Goal: Information Seeking & Learning: Check status

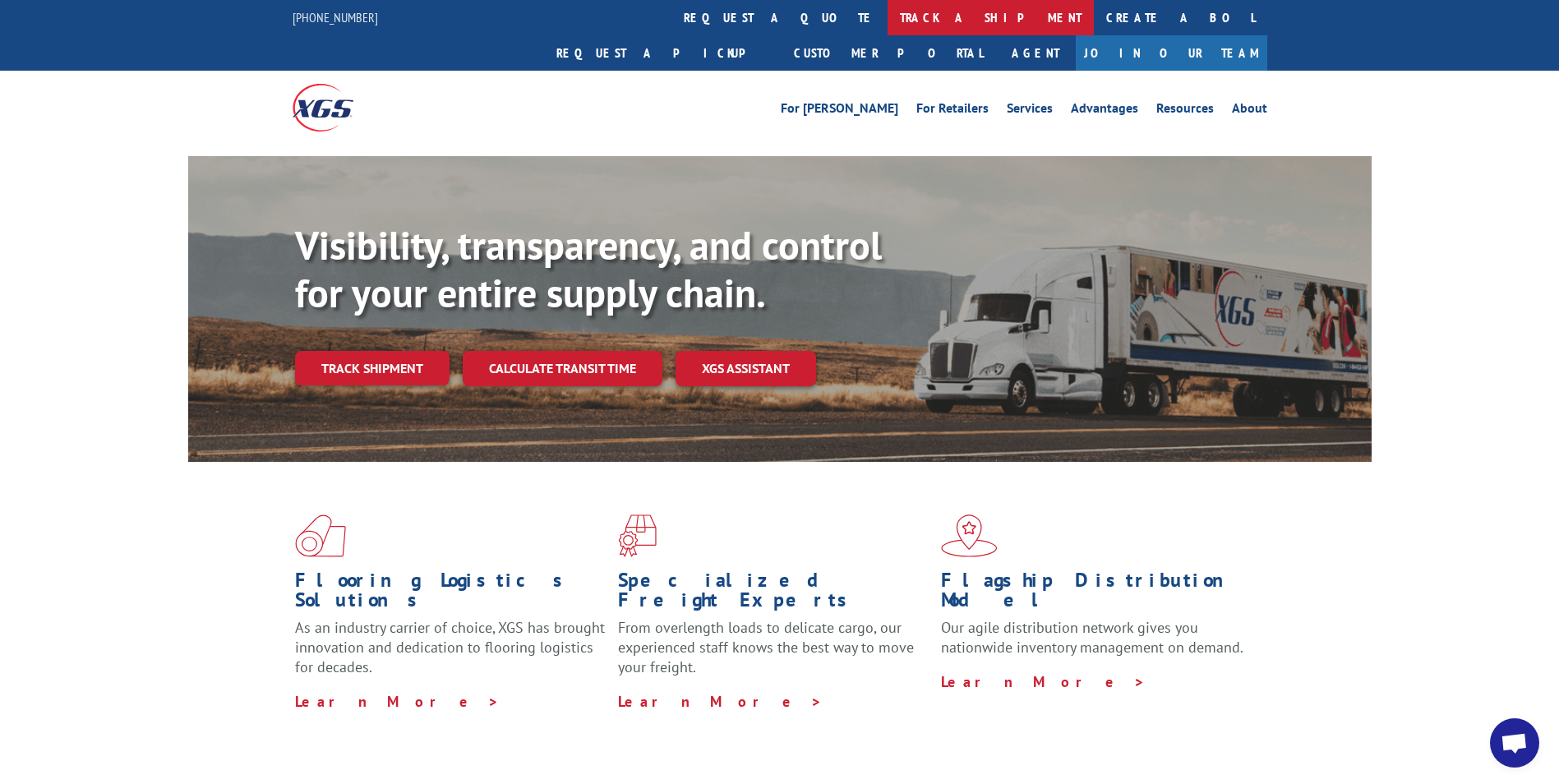
click at [888, 19] on link "track a shipment" at bounding box center [991, 18] width 207 height 35
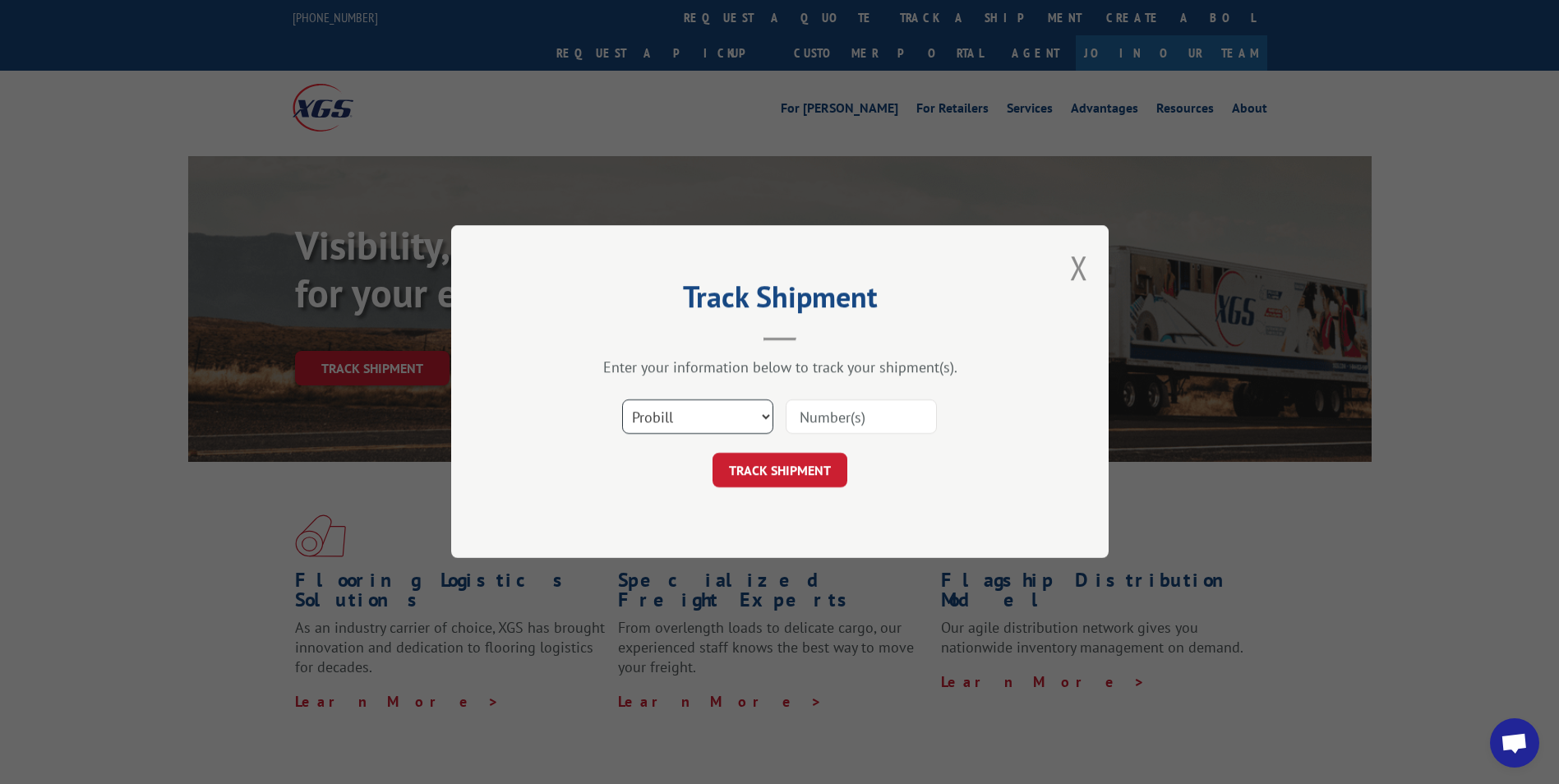
click at [723, 417] on select "Select category... Probill BOL PO" at bounding box center [697, 417] width 151 height 34
select select "bol"
click at [622, 400] on select "Select category... Probill BOL PO" at bounding box center [697, 417] width 151 height 34
click at [805, 417] on input at bounding box center [861, 417] width 151 height 34
type input "7046033"
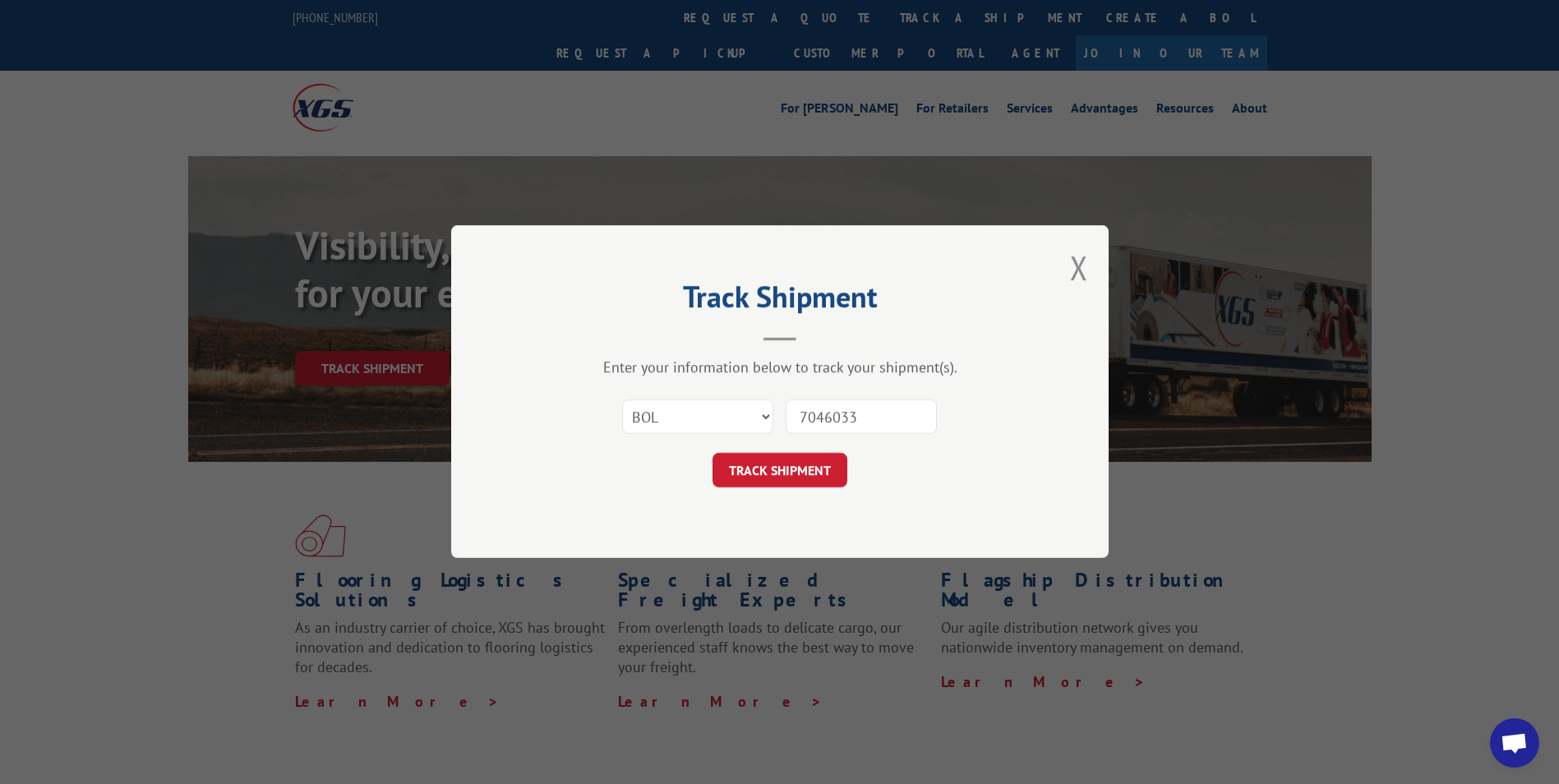
click button "TRACK SHIPMENT" at bounding box center [780, 470] width 134 height 34
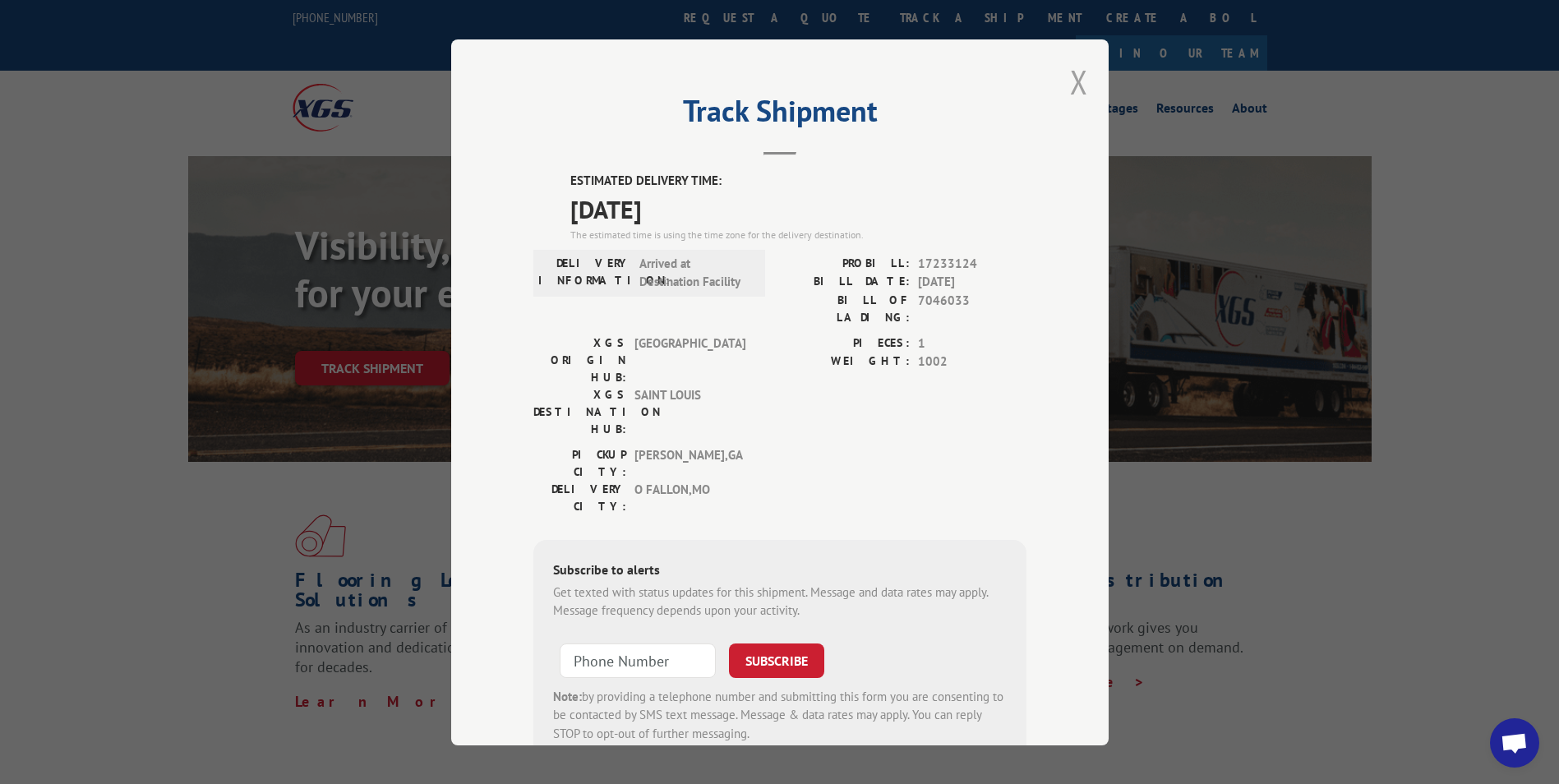
click at [1077, 87] on button "Close modal" at bounding box center [1079, 82] width 19 height 44
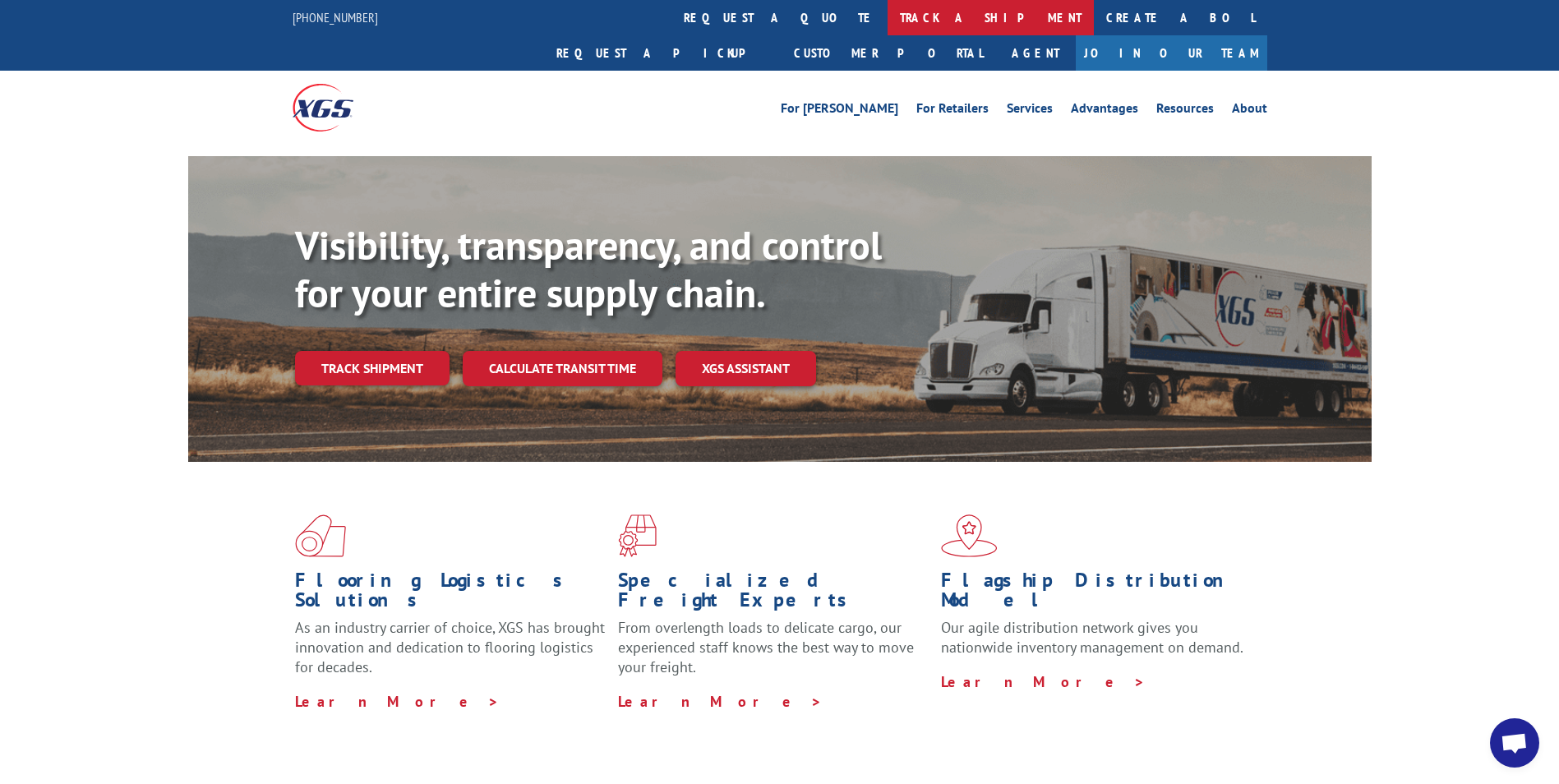
click at [888, 21] on link "track a shipment" at bounding box center [991, 18] width 207 height 35
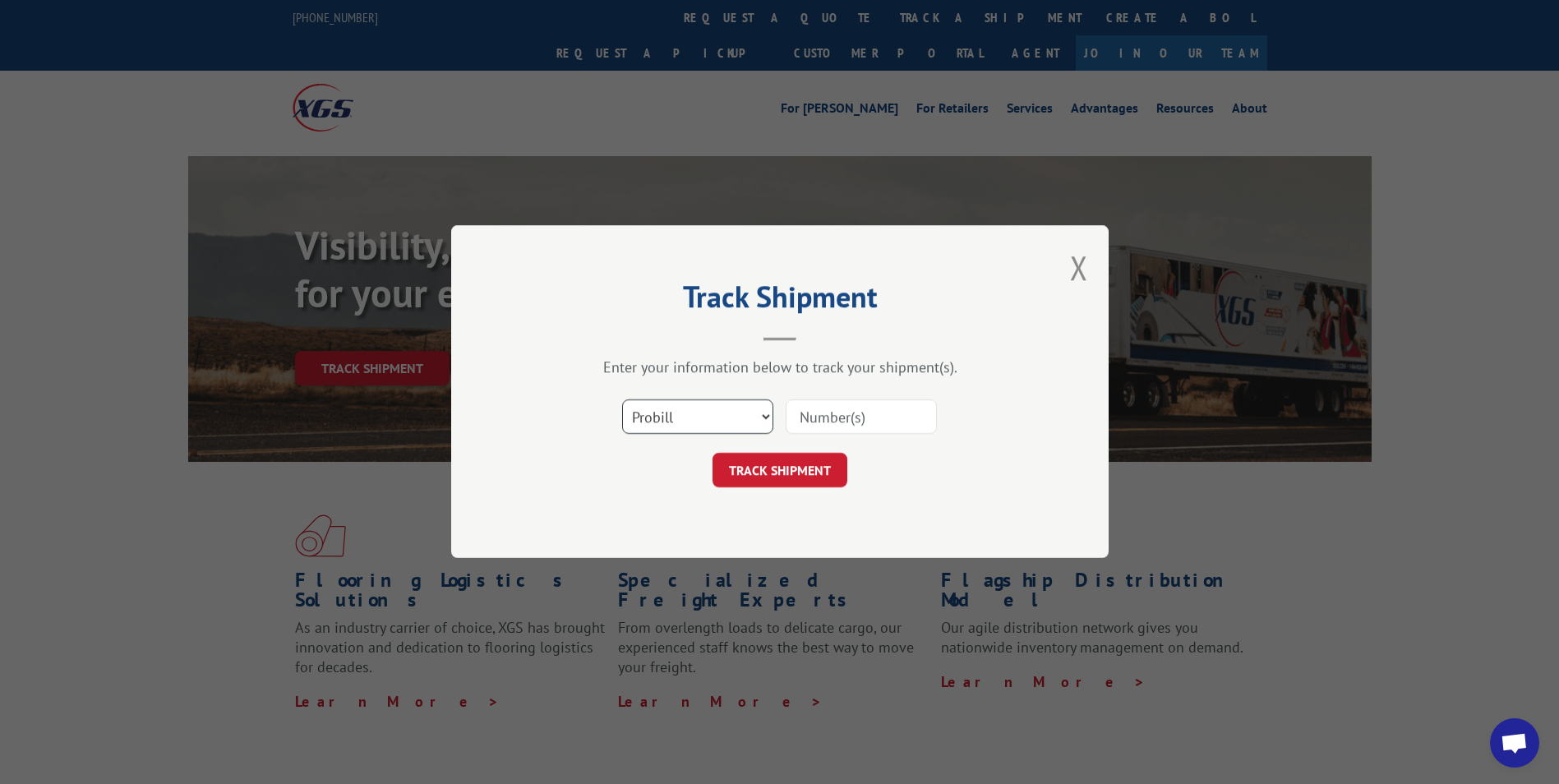
click at [709, 424] on select "Select category... Probill BOL PO" at bounding box center [697, 417] width 151 height 34
select select "bol"
click at [622, 400] on select "Select category... Probill BOL PO" at bounding box center [697, 417] width 151 height 34
click at [814, 413] on input at bounding box center [861, 417] width 151 height 34
type input "7052065"
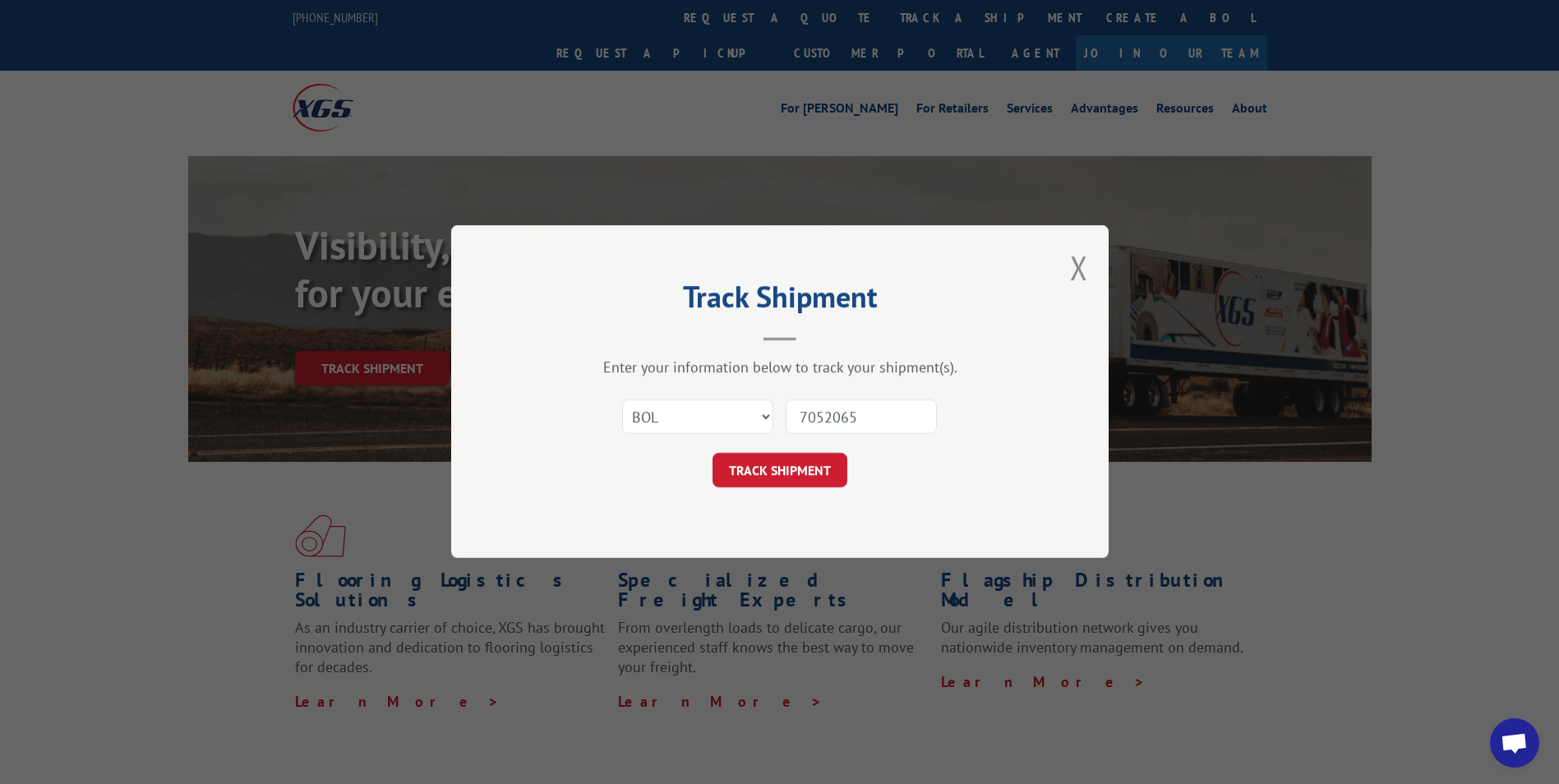
click button "TRACK SHIPMENT" at bounding box center [780, 470] width 134 height 34
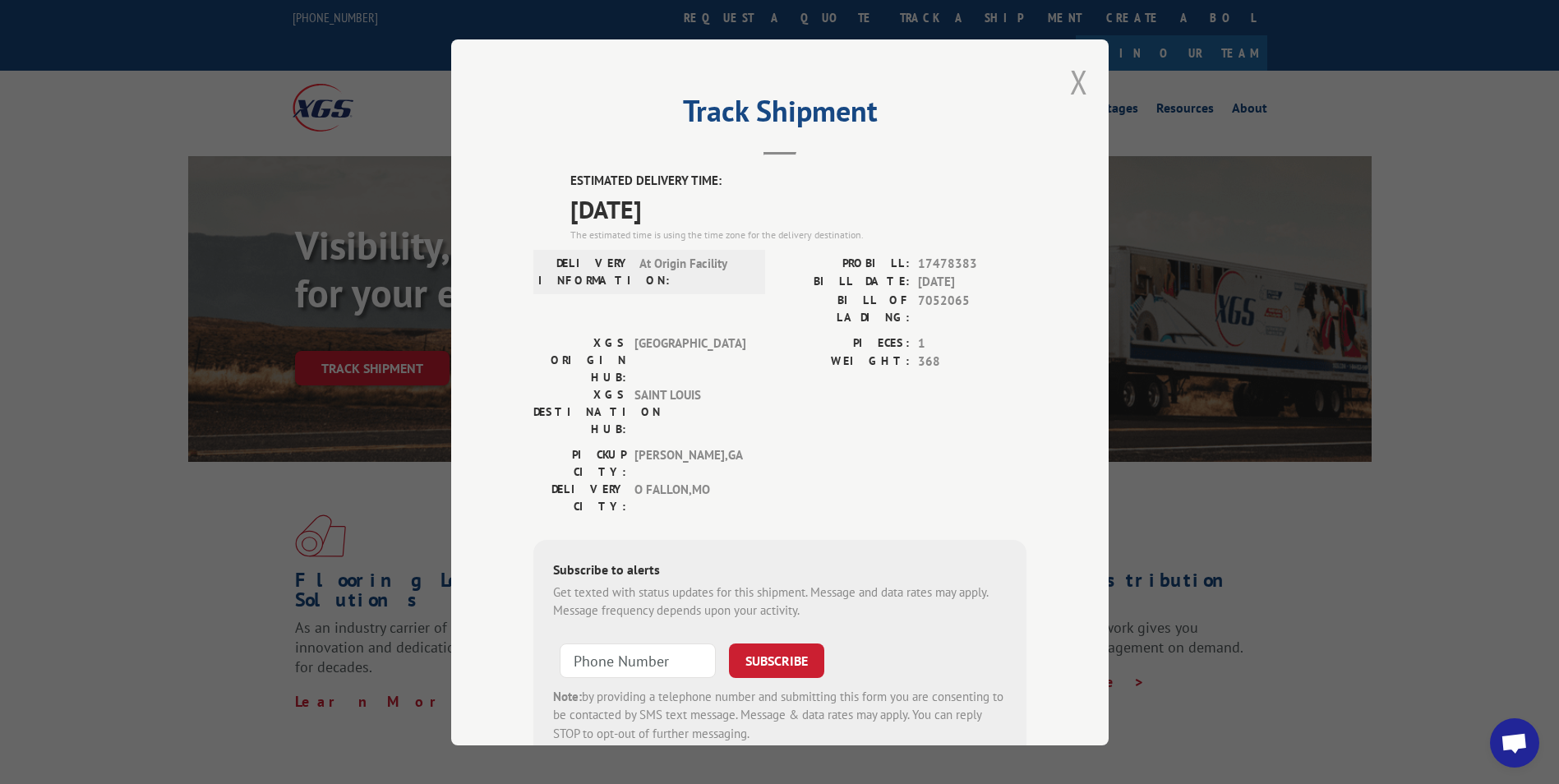
click at [1074, 78] on button "Close modal" at bounding box center [1079, 82] width 19 height 44
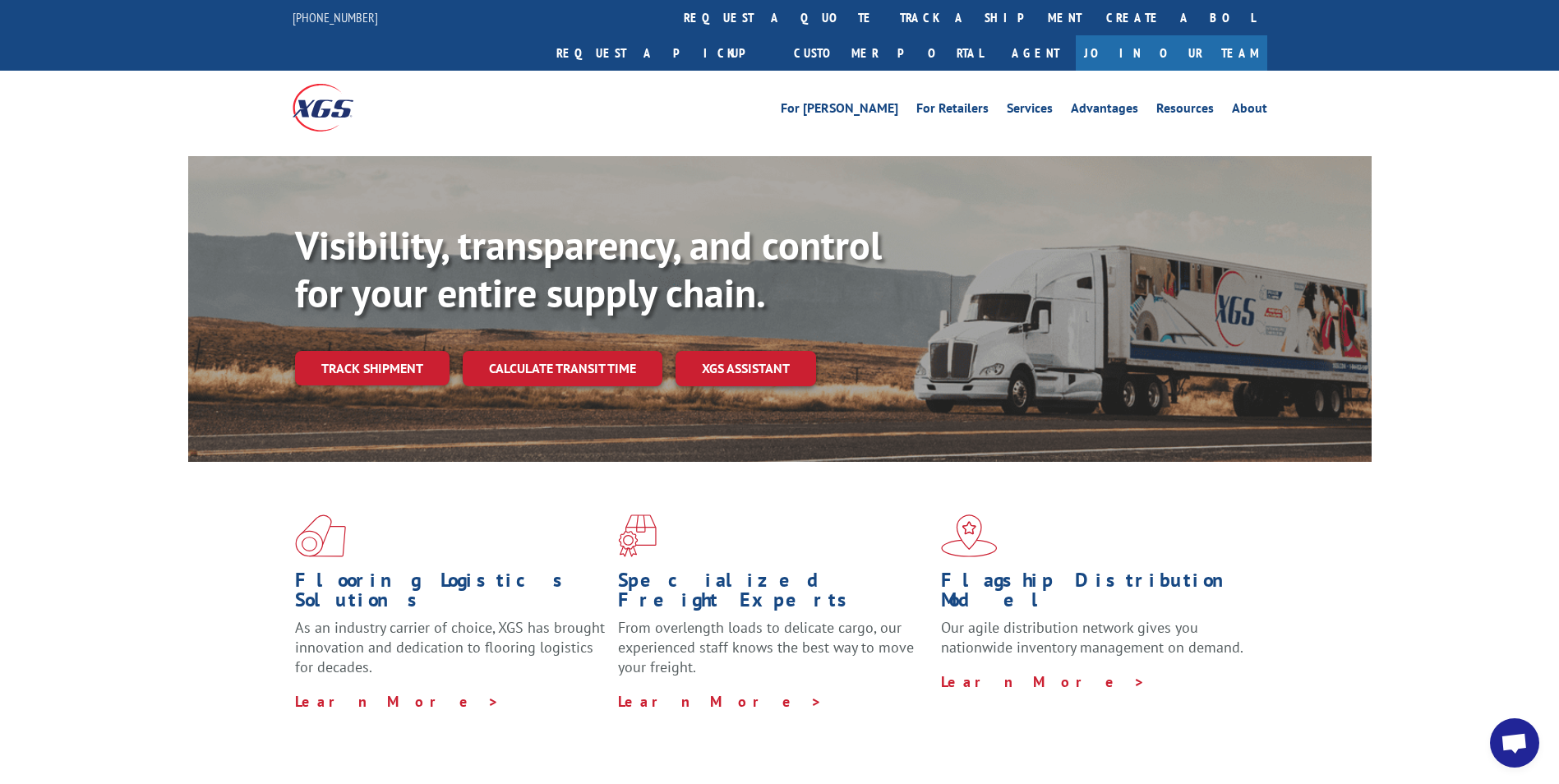
click at [888, 12] on link "track a shipment" at bounding box center [991, 18] width 207 height 35
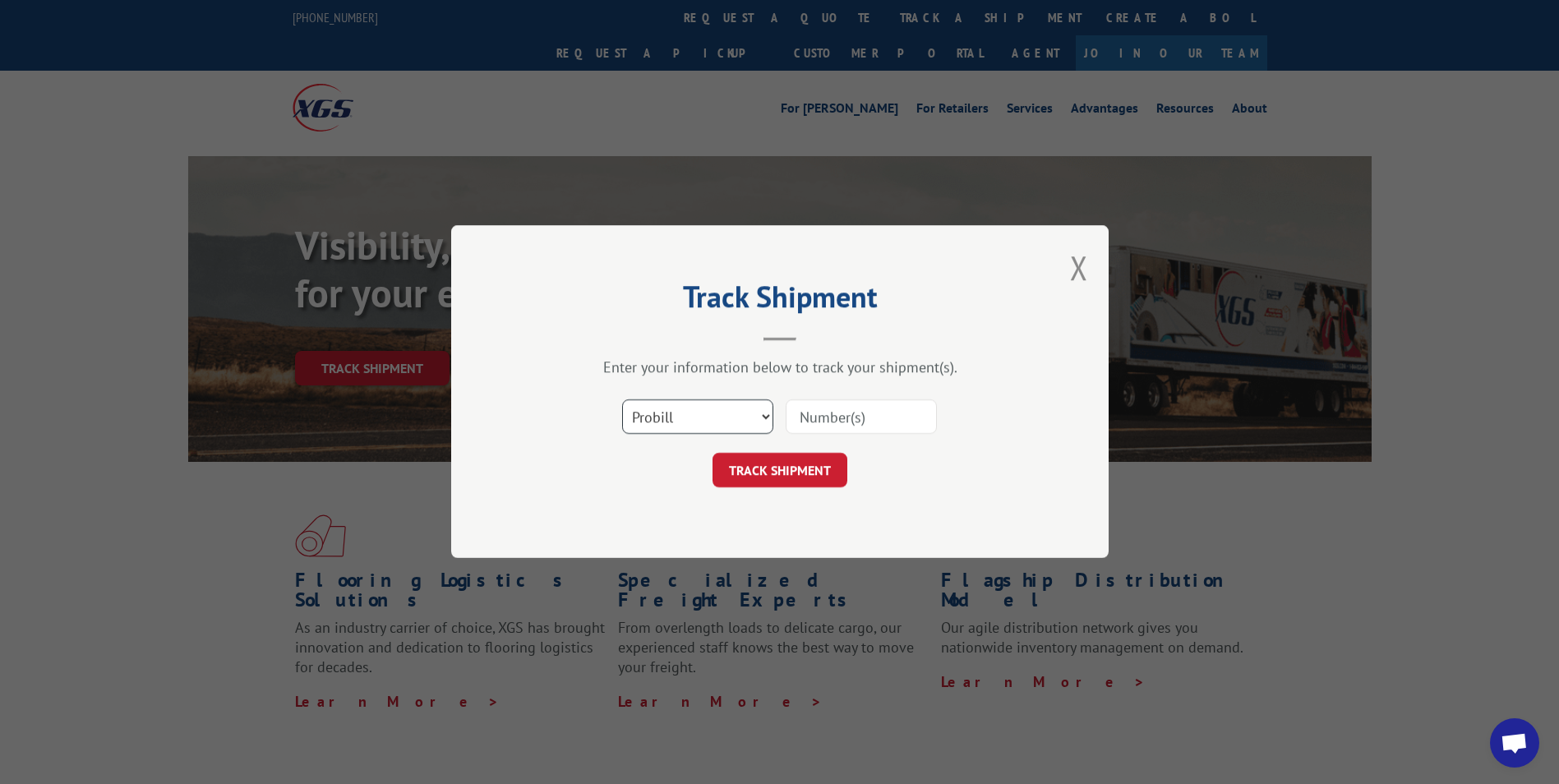
click at [699, 416] on select "Select category... Probill BOL PO" at bounding box center [697, 417] width 151 height 34
select select "bol"
click at [622, 400] on select "Select category... Probill BOL PO" at bounding box center [697, 417] width 151 height 34
click at [836, 410] on input at bounding box center [861, 417] width 151 height 34
type input "7050108"
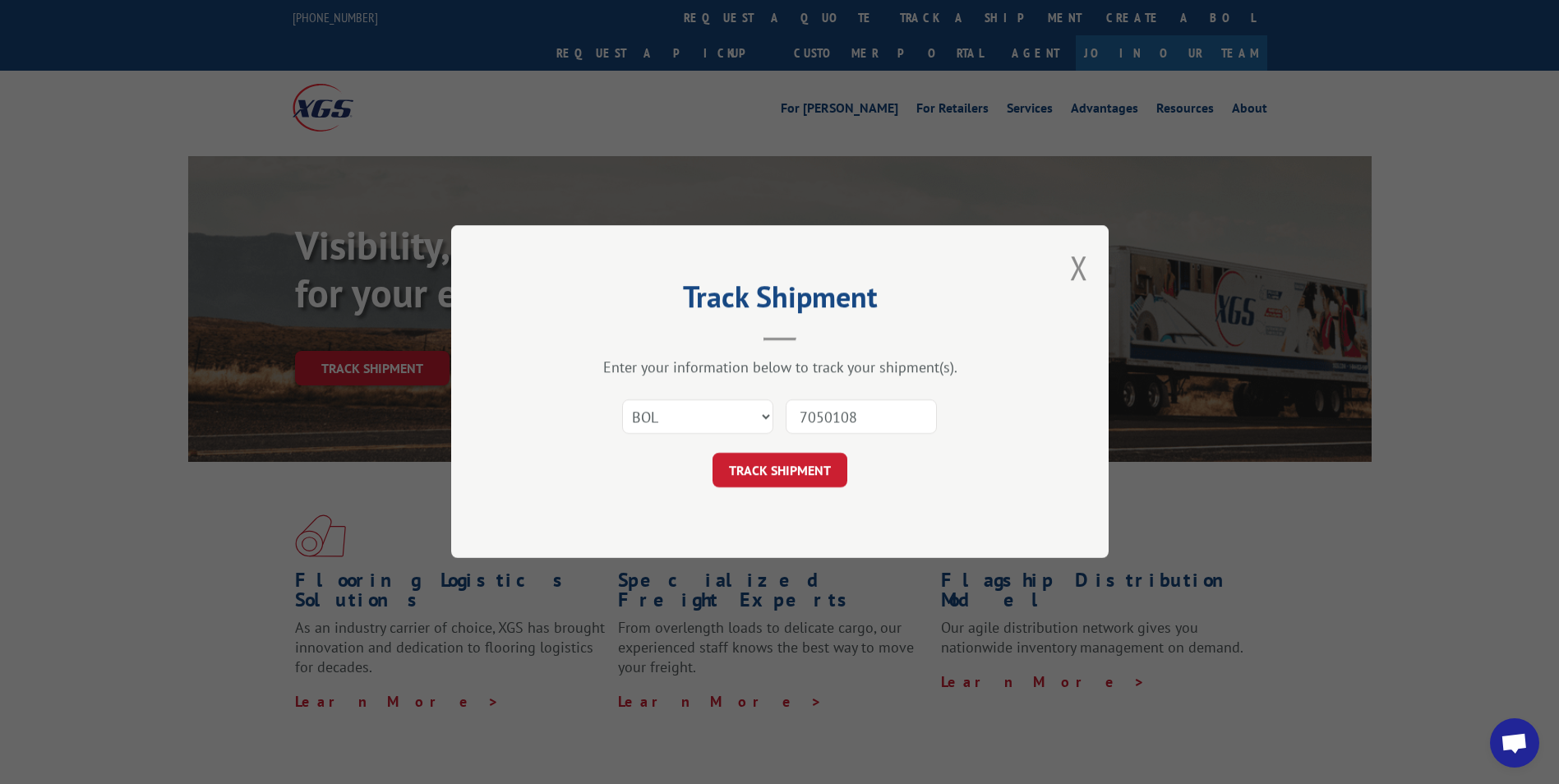
click button "TRACK SHIPMENT" at bounding box center [780, 470] width 134 height 34
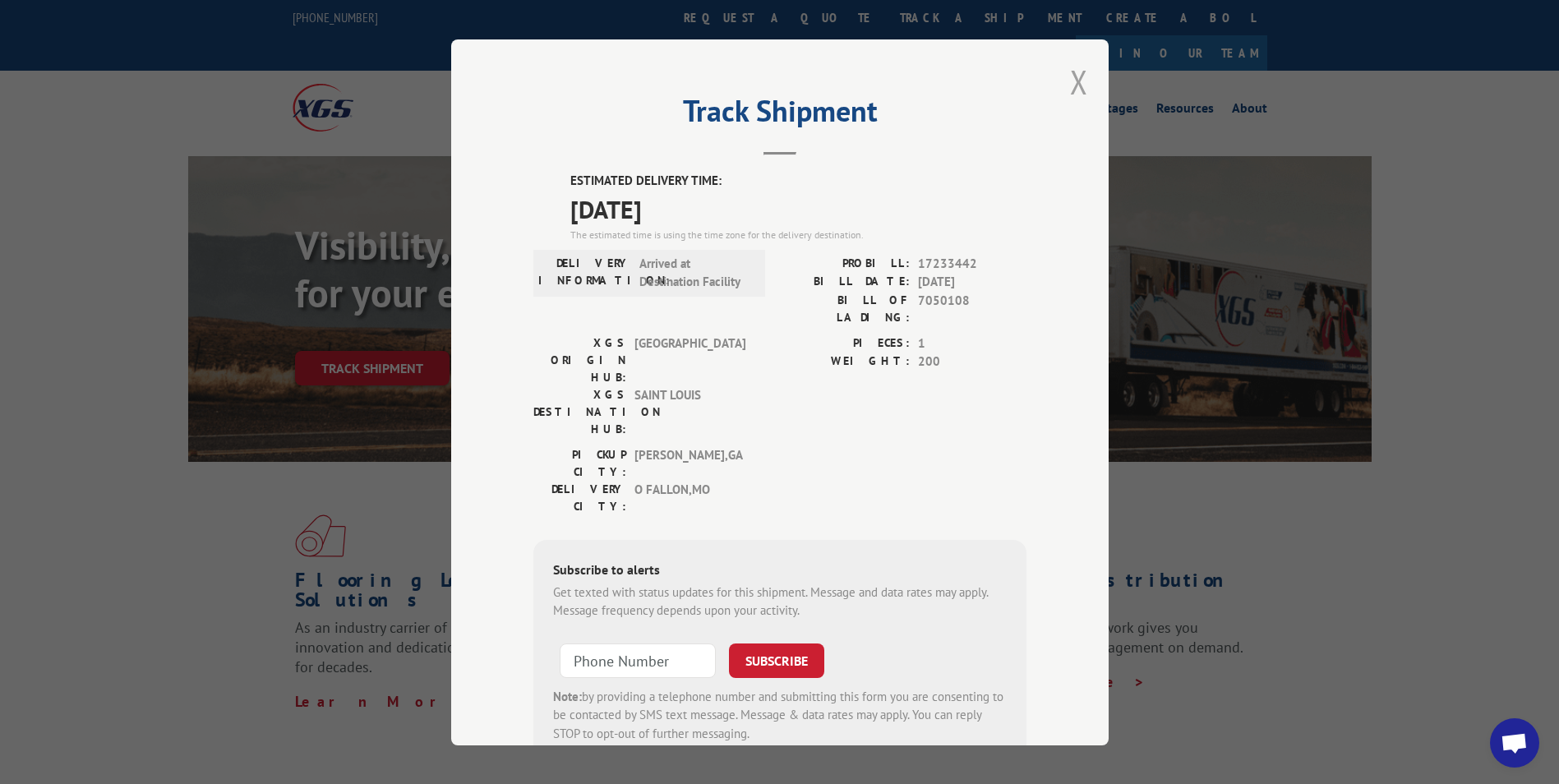
click at [1076, 84] on button "Close modal" at bounding box center [1079, 82] width 19 height 44
